Goal: Task Accomplishment & Management: Complete application form

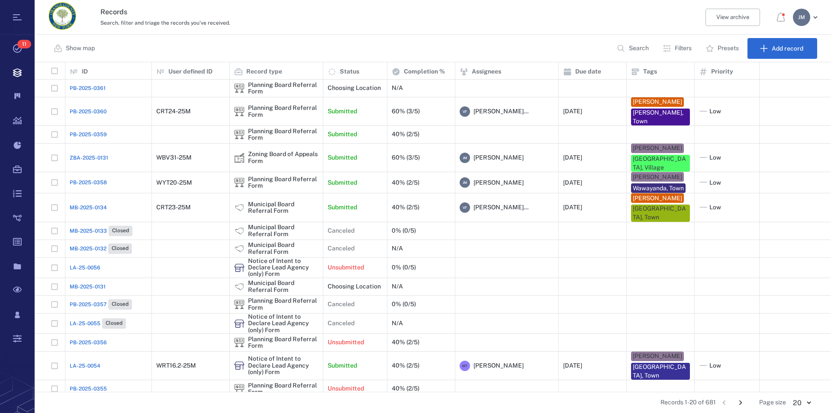
scroll to position [322, 788]
click at [679, 48] on p "Filters" at bounding box center [683, 48] width 17 height 9
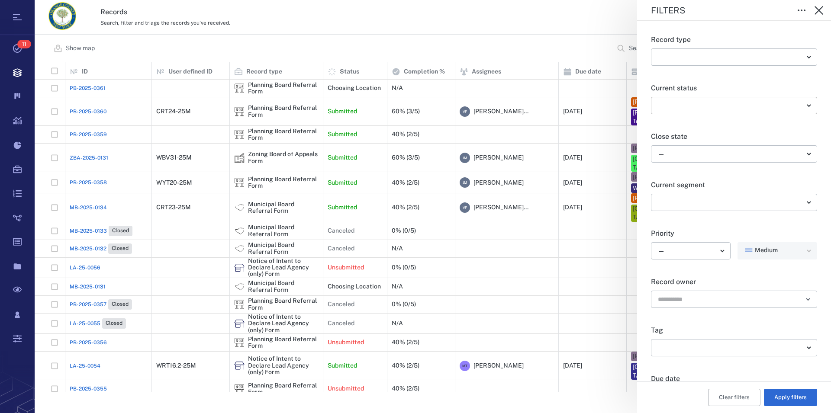
scroll to position [0, 0]
click at [682, 109] on body "Tasks 11 Records Boards Dashboard Reports Record types Guide steps Rules Form b…" at bounding box center [415, 206] width 831 height 413
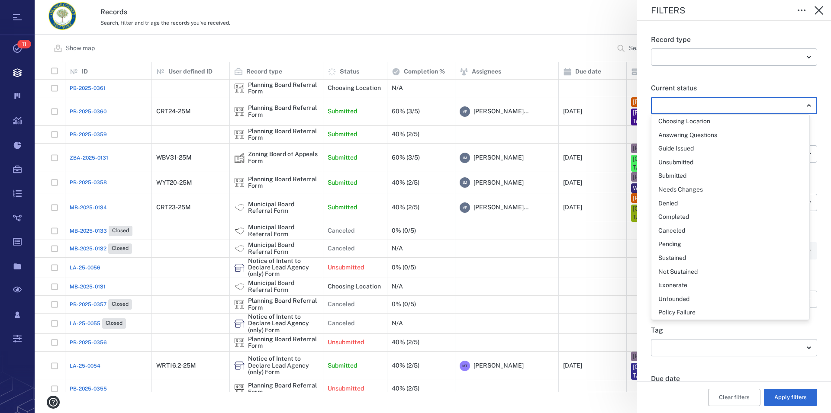
click at [692, 77] on div at bounding box center [415, 206] width 831 height 413
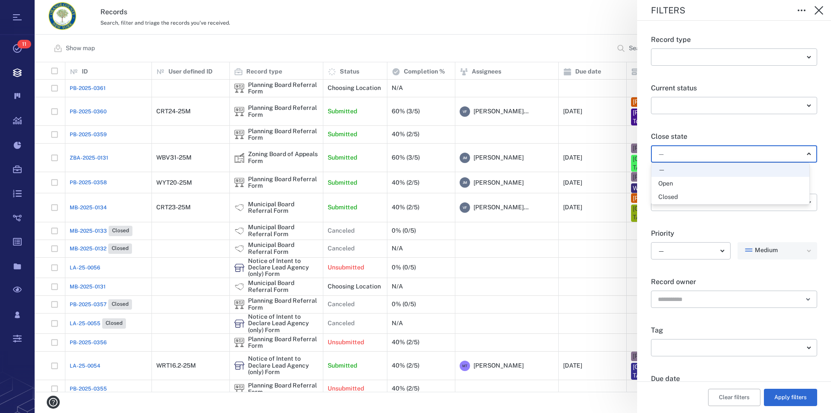
click at [669, 158] on body "Tasks 11 Records Boards Dashboard Reports Record types Guide steps Rules Form b…" at bounding box center [415, 206] width 831 height 413
click at [673, 183] on div "Open" at bounding box center [665, 184] width 15 height 9
type input "*****"
click at [786, 393] on button "Apply filters" at bounding box center [790, 397] width 53 height 17
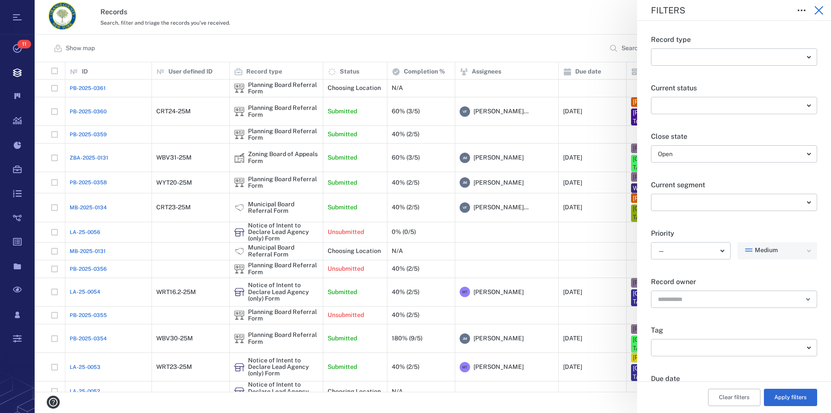
click at [819, 9] on icon "button" at bounding box center [819, 10] width 10 height 10
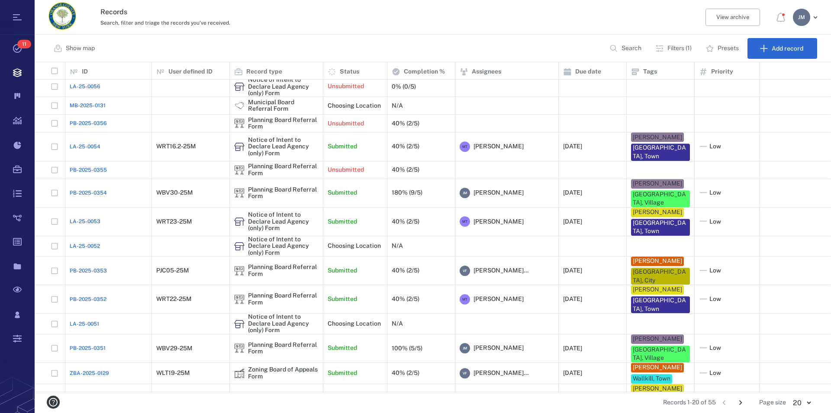
scroll to position [144, 0]
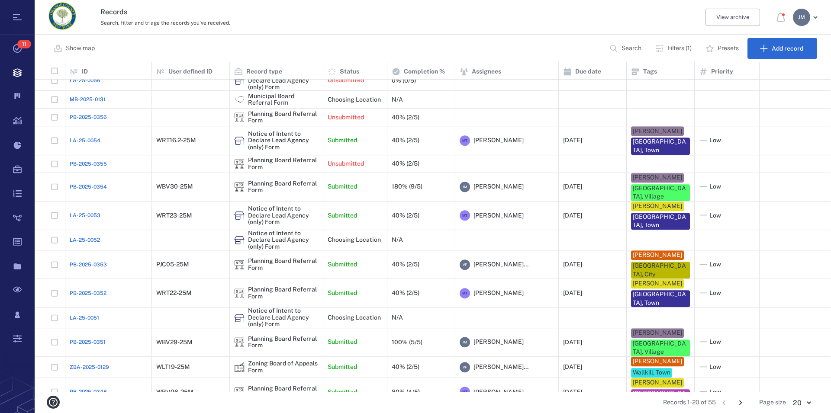
click at [741, 403] on icon "Go to next page" at bounding box center [741, 403] width 10 height 10
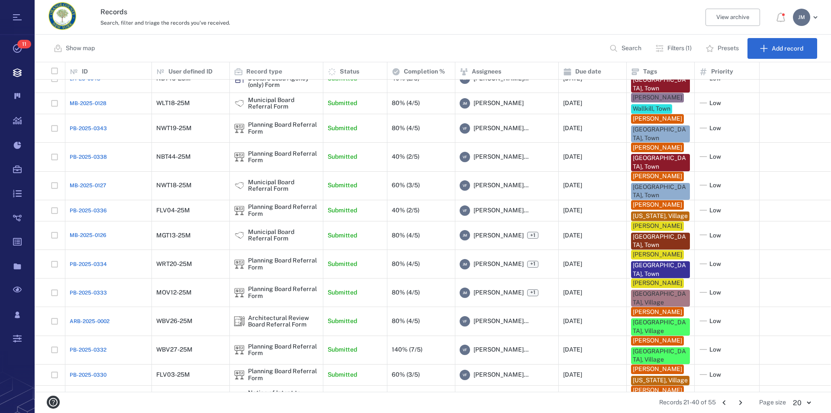
click at [741, 403] on icon "Go to next page" at bounding box center [741, 403] width 10 height 10
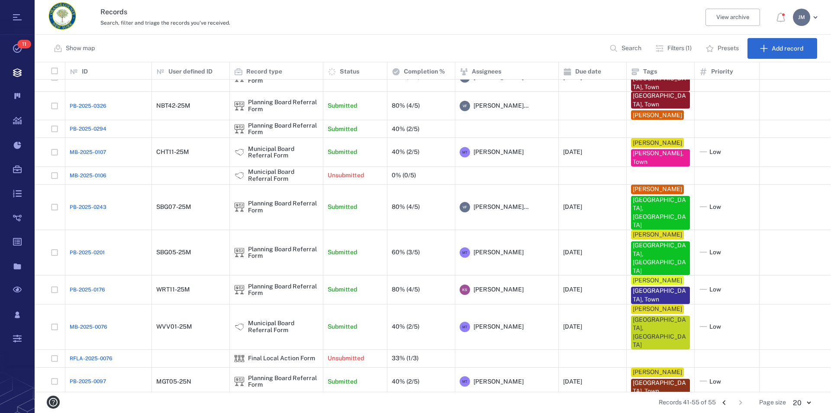
scroll to position [0, 0]
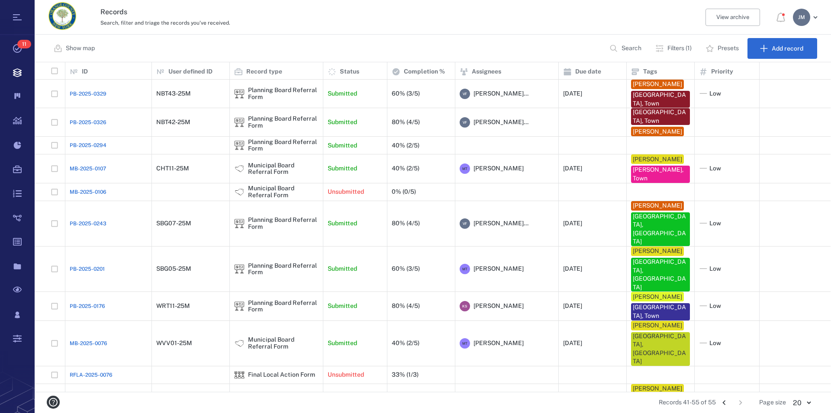
click at [725, 405] on icon "Go to previous page" at bounding box center [723, 403] width 3 height 5
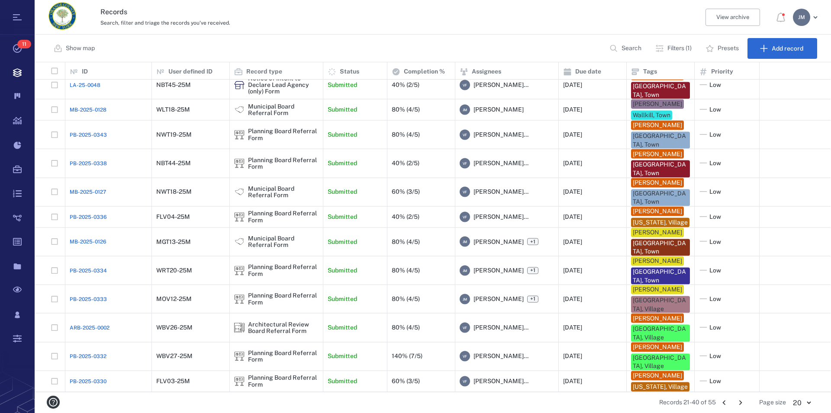
scroll to position [167, 0]
click at [724, 401] on icon "Go to previous page" at bounding box center [724, 403] width 10 height 10
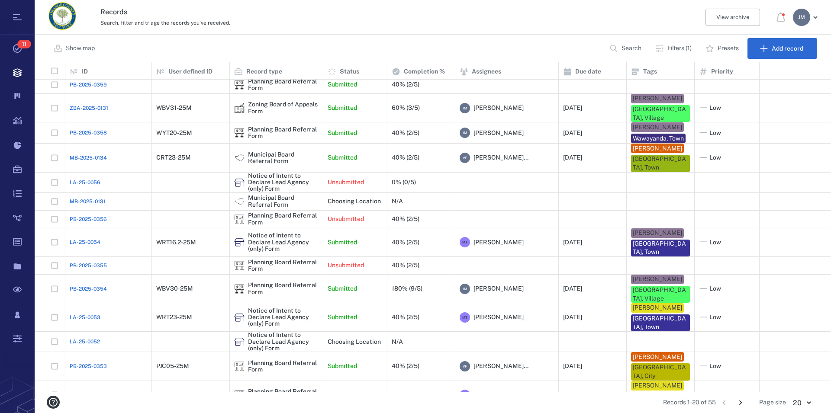
scroll to position [144, 0]
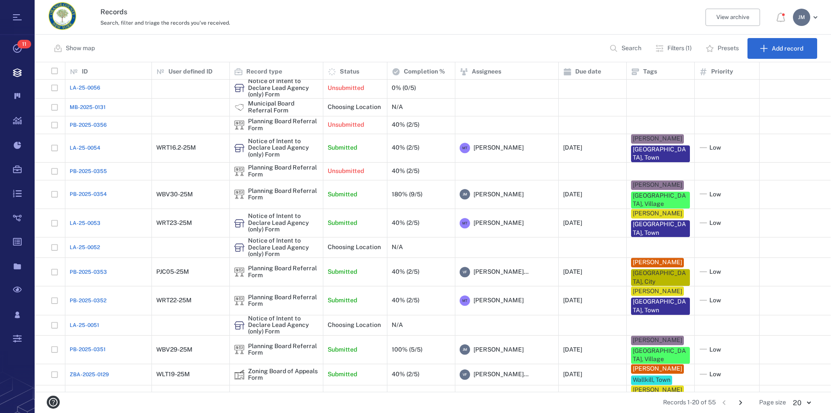
click at [740, 401] on icon "Go to next page" at bounding box center [741, 403] width 10 height 10
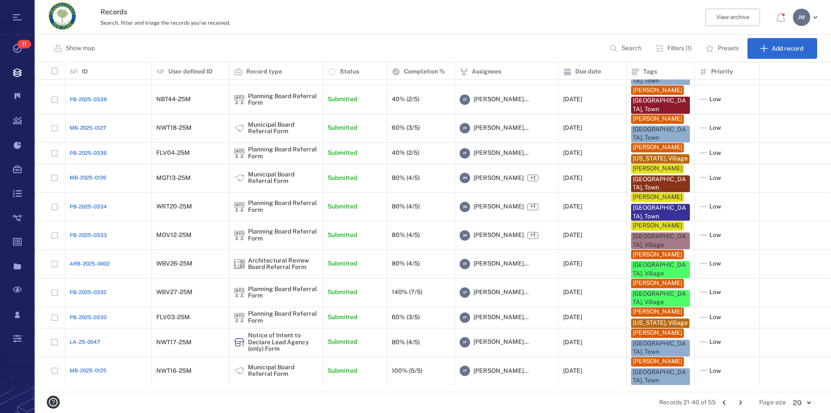
scroll to position [216, 0]
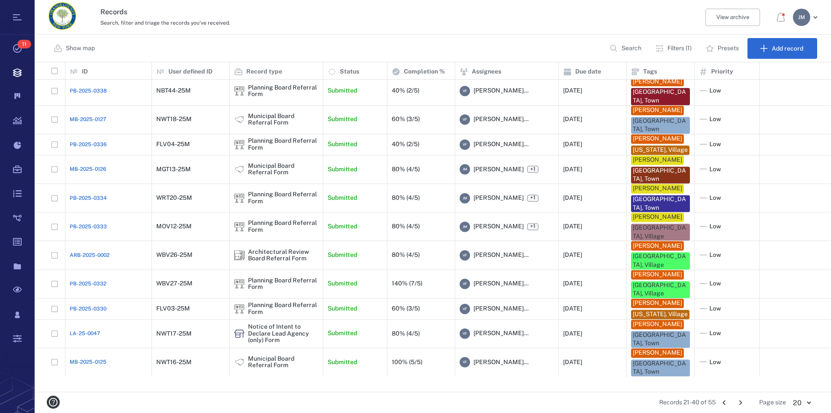
click at [741, 403] on icon "Go to next page" at bounding box center [741, 403] width 10 height 10
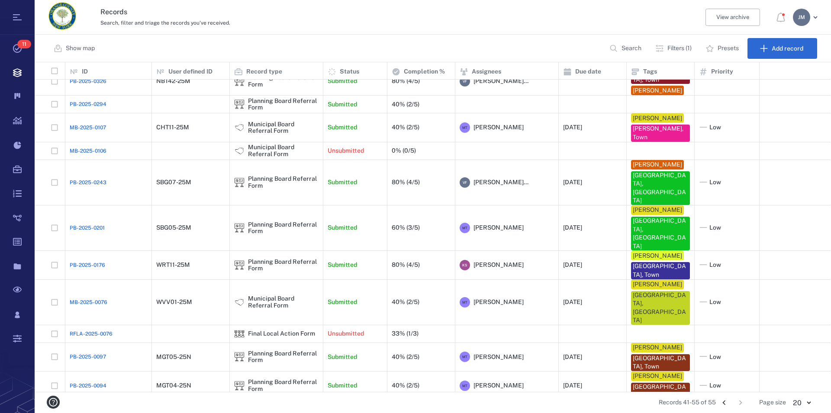
scroll to position [77, 0]
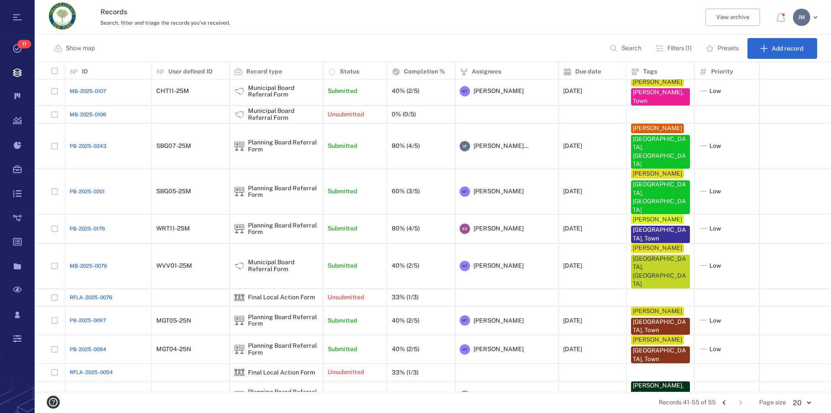
click at [684, 46] on p "Filters (1)" at bounding box center [679, 48] width 24 height 9
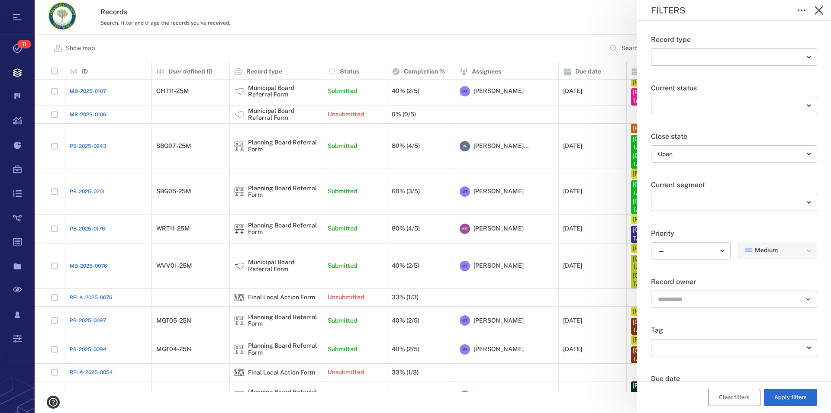
click at [727, 406] on button "Clear filters" at bounding box center [734, 397] width 52 height 17
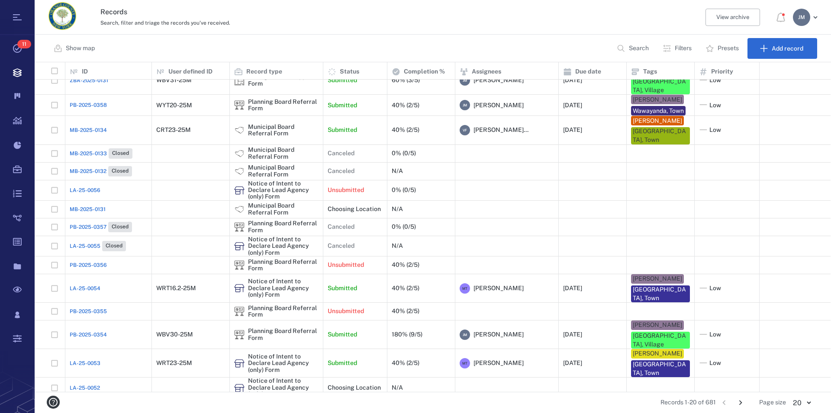
click at [631, 47] on p "Search" at bounding box center [639, 48] width 20 height 9
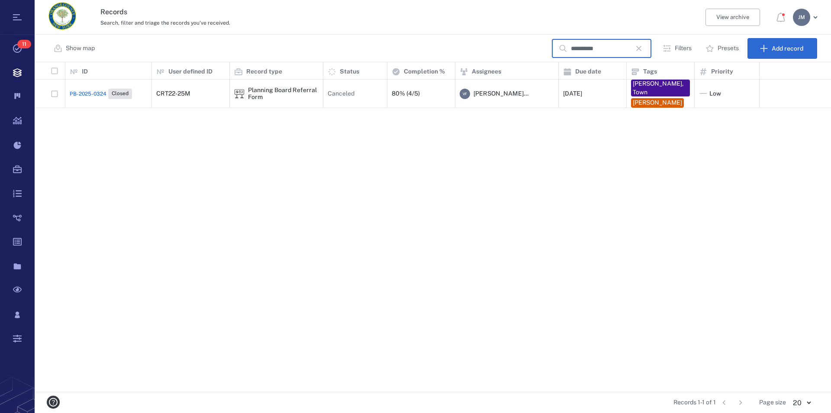
type input "**********"
click at [294, 91] on div "Planning Board Referral Form" at bounding box center [283, 93] width 71 height 13
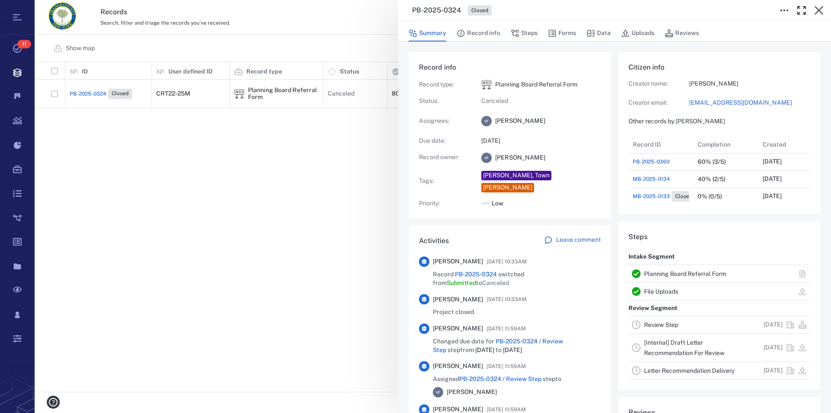
drag, startPoint x: 435, startPoint y: 251, endPoint x: 526, endPoint y: 246, distance: 91.0
click at [483, 257] on span "[PERSON_NAME]" at bounding box center [458, 261] width 50 height 9
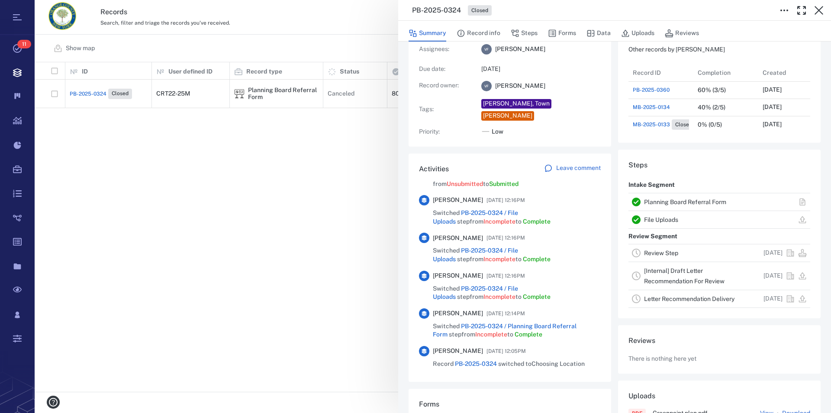
scroll to position [45, 0]
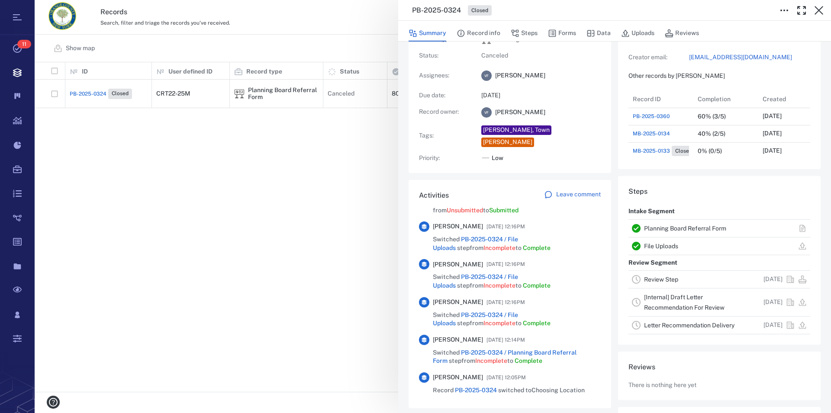
click at [678, 228] on link "Planning Board Referral Form" at bounding box center [685, 228] width 82 height 7
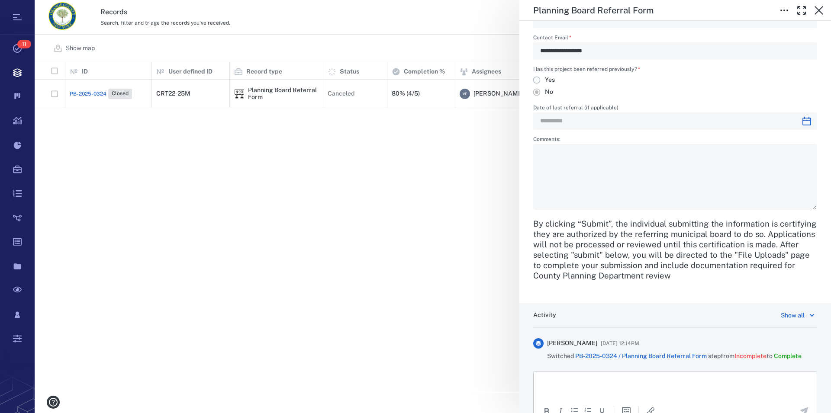
scroll to position [1888, 0]
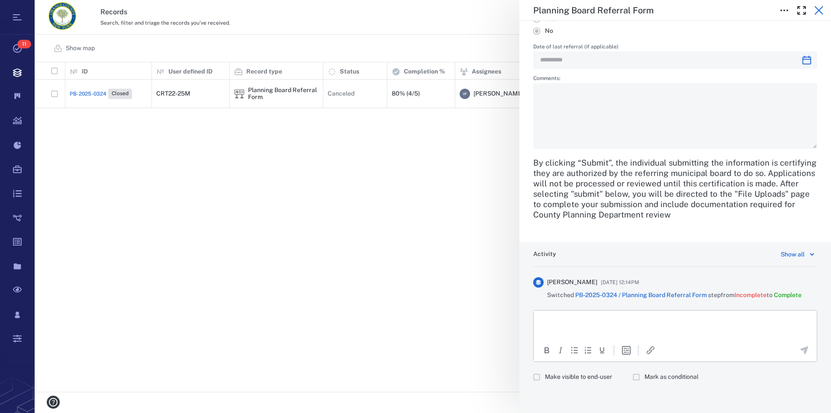
click at [817, 10] on icon "button" at bounding box center [819, 10] width 10 height 10
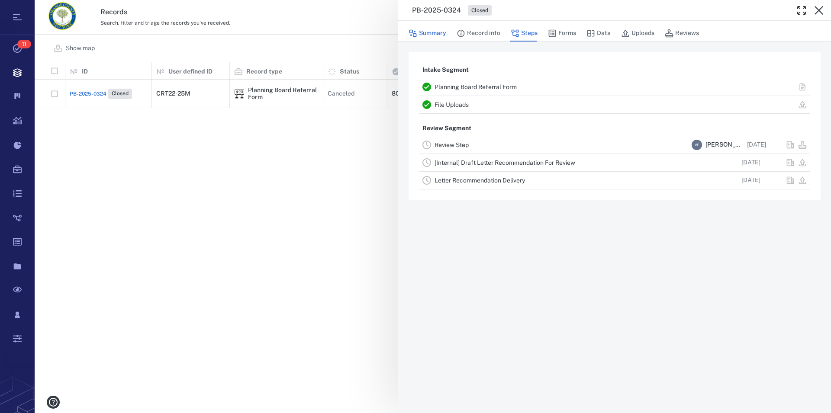
click at [431, 35] on button "Summary" at bounding box center [428, 33] width 38 height 16
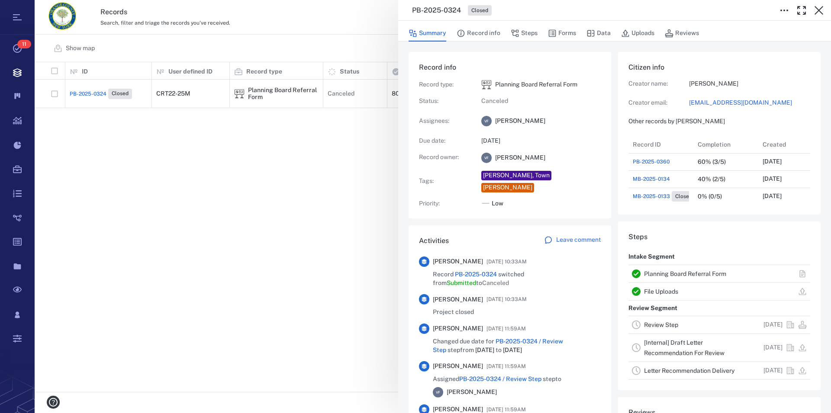
click at [667, 275] on link "Planning Board Referral Form" at bounding box center [685, 273] width 82 height 7
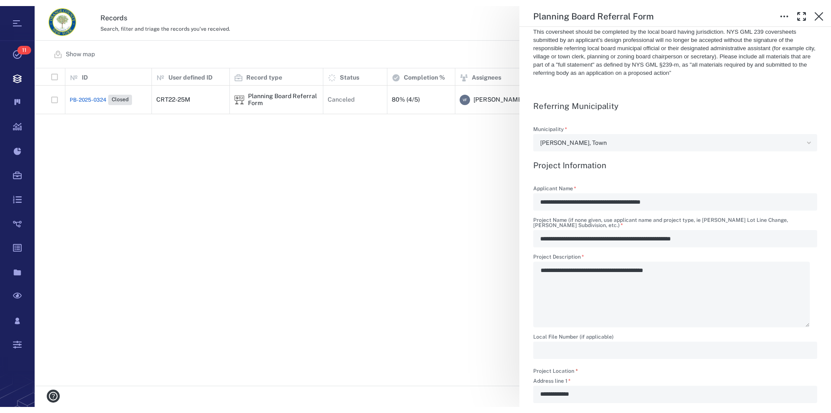
scroll to position [322, 788]
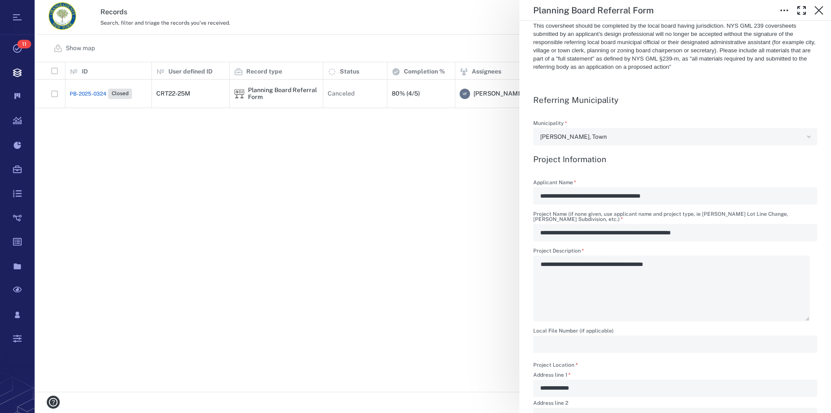
type textarea "*"
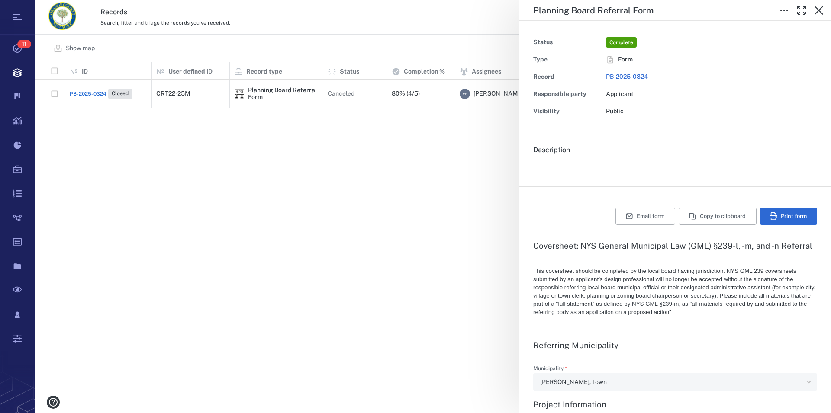
scroll to position [0, 0]
click at [820, 12] on icon "button" at bounding box center [819, 10] width 10 height 10
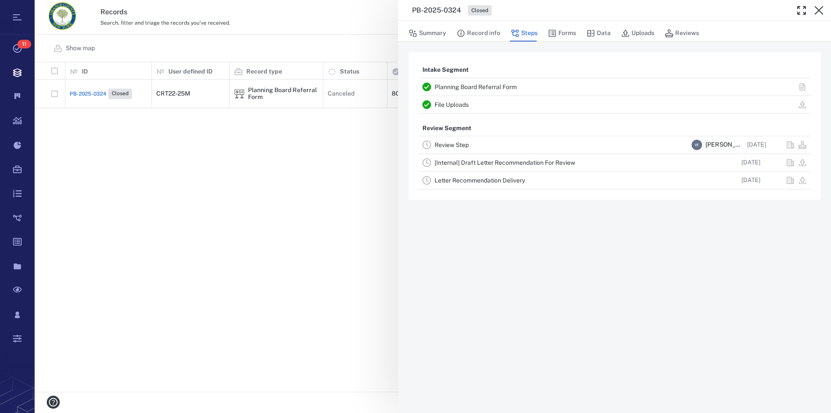
click at [820, 12] on icon "button" at bounding box center [819, 10] width 10 height 10
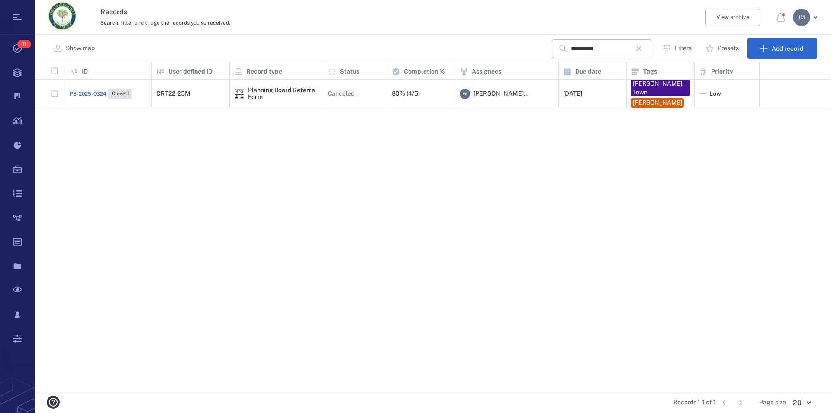
click at [689, 48] on p "Filters" at bounding box center [683, 48] width 17 height 9
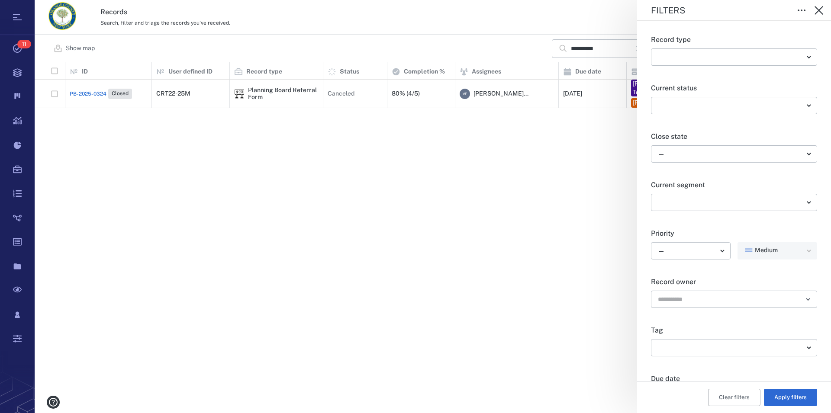
click at [494, 37] on div "Filters Record type ​ ​ Current status ​ ​ Close state — ​ Current segment ​ ​ …" at bounding box center [433, 206] width 796 height 413
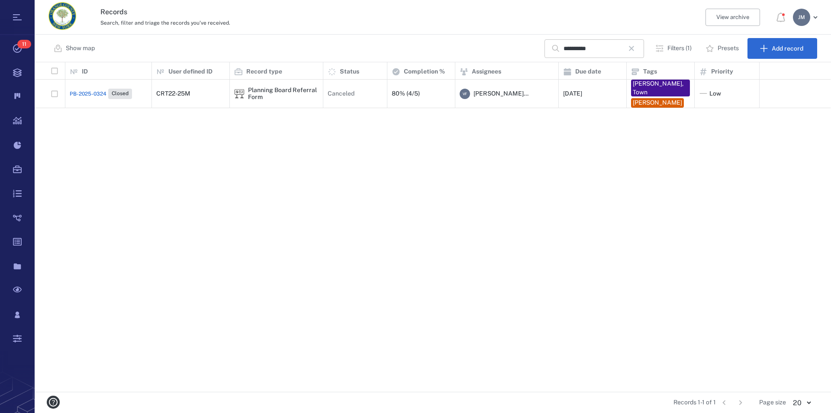
click at [634, 46] on icon "button" at bounding box center [631, 48] width 5 height 5
